Goal: Communication & Community: Answer question/provide support

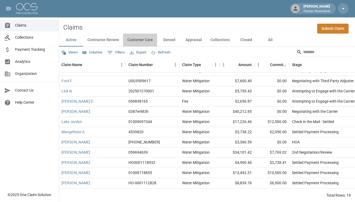
click at [141, 39] on button "Customer Care" at bounding box center [140, 40] width 34 height 13
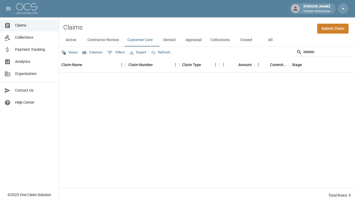
scroll to position [0, 0]
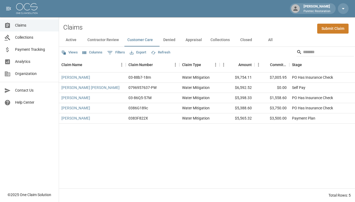
click at [112, 39] on button "Contractor Review" at bounding box center [103, 40] width 40 height 13
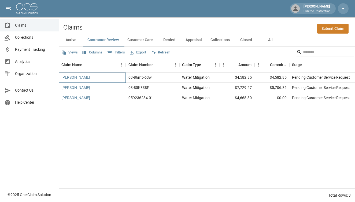
click at [83, 76] on link "Del Castillo Rebecca" at bounding box center [75, 77] width 29 height 5
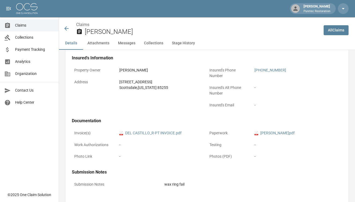
scroll to position [190, 0]
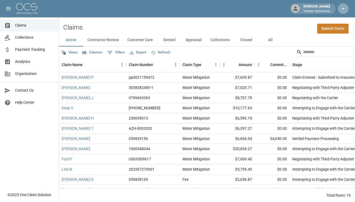
click at [340, 10] on icon "button" at bounding box center [343, 8] width 6 height 6
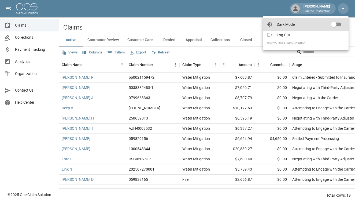
click at [300, 35] on span "Log Out" at bounding box center [311, 34] width 68 height 5
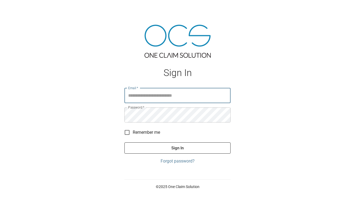
type input "**********"
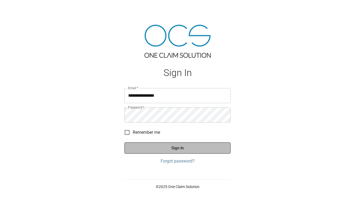
click at [172, 144] on button "Sign In" at bounding box center [177, 147] width 106 height 11
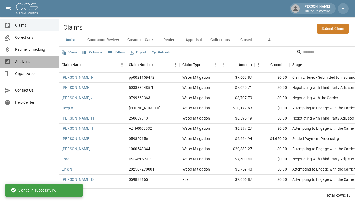
click at [31, 64] on link "Analytics" at bounding box center [29, 61] width 59 height 12
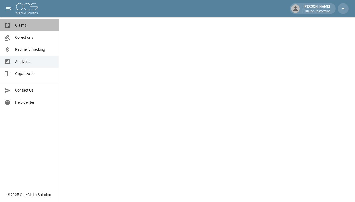
click at [39, 27] on span "Claims" at bounding box center [34, 26] width 39 height 6
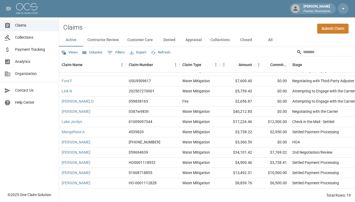
scroll to position [78, 0]
click at [221, 41] on button "Collections" at bounding box center [220, 40] width 28 height 13
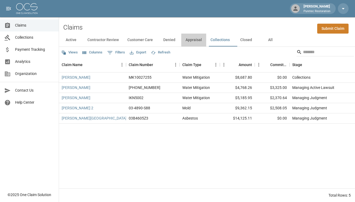
click at [196, 42] on button "Appraisal" at bounding box center [193, 40] width 25 height 13
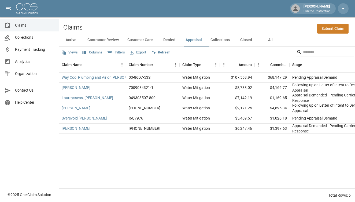
click at [173, 39] on button "Denied" at bounding box center [169, 40] width 24 height 13
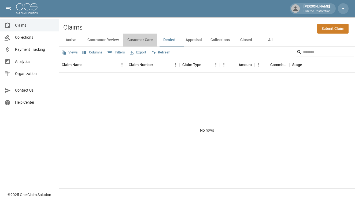
click at [138, 39] on button "Customer Care" at bounding box center [140, 40] width 34 height 13
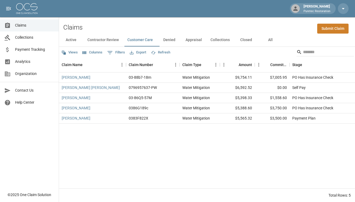
click at [110, 39] on button "Contractor Review" at bounding box center [103, 40] width 40 height 13
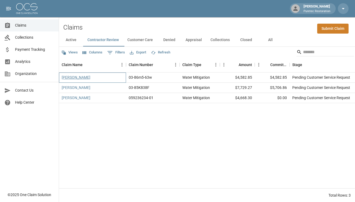
click at [90, 77] on link "Del Castillo Rebecca" at bounding box center [76, 77] width 29 height 5
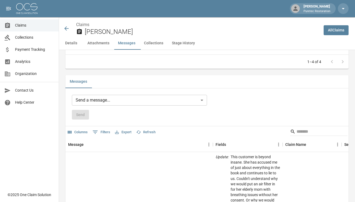
scroll to position [422, 0]
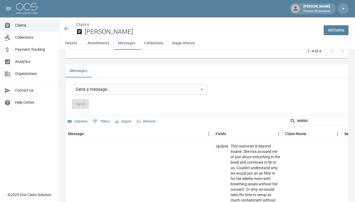
click at [199, 88] on body "Jason Podany Puretec Restoration Claims Collections Payment Tracking Analytics …" at bounding box center [177, 68] width 355 height 981
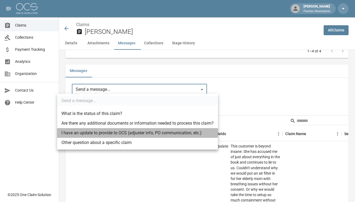
click at [111, 133] on li "I have an update to provide to OCS (adjuster info, PO communication, etc.)" at bounding box center [137, 133] width 161 height 10
type input "**********"
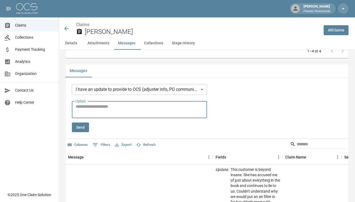
click at [104, 104] on textarea "Update" at bounding box center [140, 109] width 128 height 12
type textarea "**********"
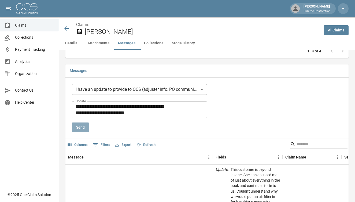
click at [79, 127] on button "Send" at bounding box center [80, 127] width 17 height 10
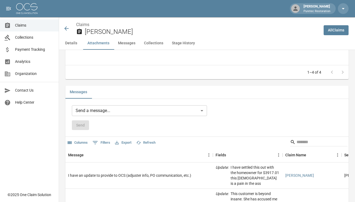
scroll to position [402, 0]
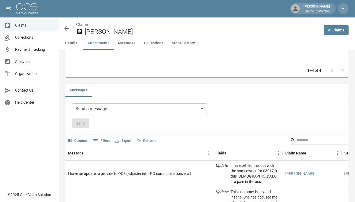
click at [202, 107] on body "Jason Podany Puretec Restoration Claims Collections Payment Tracking Analytics …" at bounding box center [177, 88] width 355 height 981
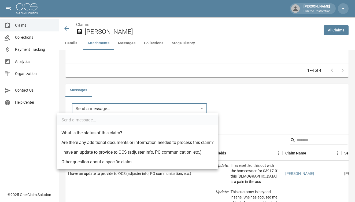
click at [111, 150] on li "I have an update to provide to OCS (adjuster info, PO communication, etc.)" at bounding box center [137, 152] width 161 height 10
type input "**********"
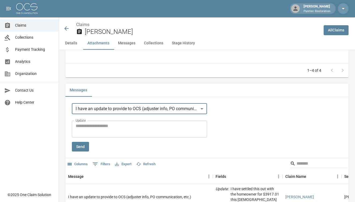
click at [122, 127] on textarea "Update" at bounding box center [140, 129] width 128 height 12
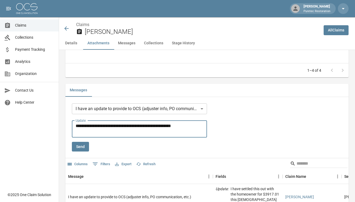
type textarea "**********"
click at [80, 147] on button "Send" at bounding box center [80, 147] width 17 height 10
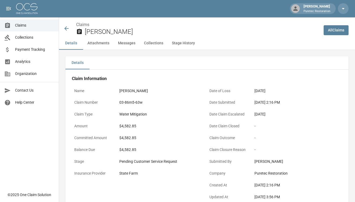
scroll to position [0, 0]
click at [21, 27] on span "Claims" at bounding box center [34, 26] width 39 height 6
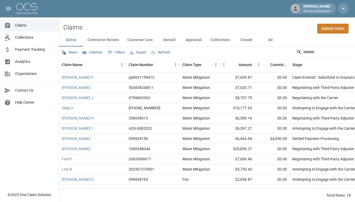
click at [104, 38] on button "Contractor Review" at bounding box center [103, 40] width 40 height 13
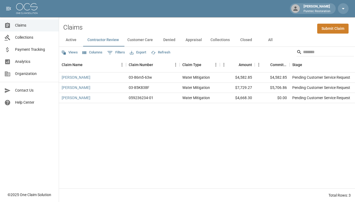
click at [139, 43] on button "Customer Care" at bounding box center [140, 40] width 34 height 13
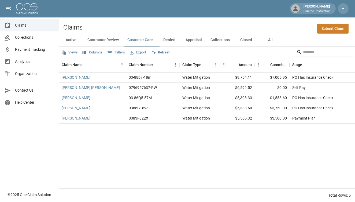
click at [174, 41] on button "Denied" at bounding box center [169, 40] width 24 height 13
